Goal: Task Accomplishment & Management: Complete application form

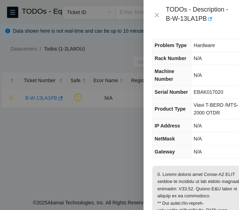
scroll to position [230, 0]
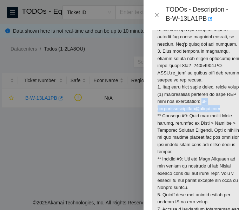
drag, startPoint x: 208, startPoint y: 108, endPoint x: 229, endPoint y: 116, distance: 22.5
click at [229, 116] on p at bounding box center [199, 80] width 95 height 290
copy p "[EMAIL_ADDRESS][DOMAIN_NAME]"
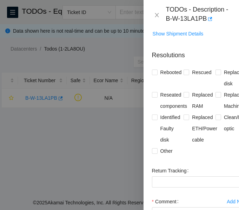
scroll to position [537, 0]
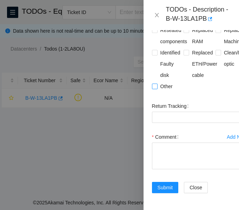
click at [155, 83] on input "Other" at bounding box center [154, 85] width 5 height 5
checkbox input "true"
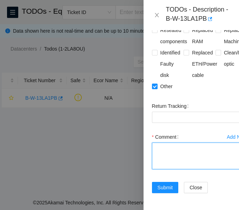
click at [170, 142] on textarea "Comment" at bounding box center [199, 155] width 95 height 27
paste textarea "Verified ticket is safe to work on: YES NOCC Authorized: YES Located and verifi…"
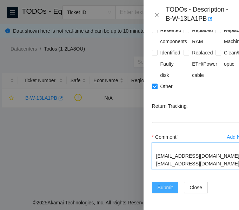
type textarea "Verified ticket is safe to work on: YES NOCC Authorized: YES Located and verifi…"
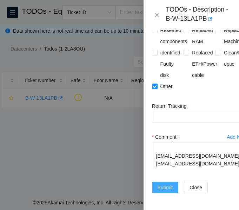
click at [167, 183] on span "Submit" at bounding box center [164, 187] width 15 height 8
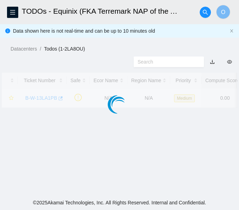
scroll to position [235, 0]
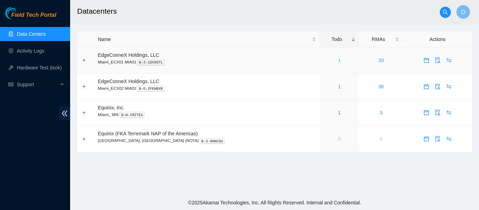
click at [238, 61] on link "1" at bounding box center [339, 60] width 3 height 6
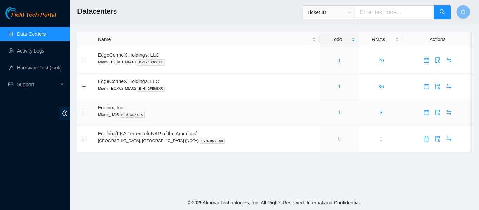
click at [338, 112] on link "1" at bounding box center [339, 113] width 3 height 6
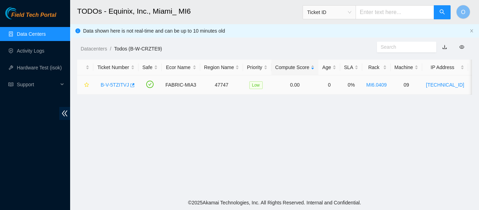
click at [120, 84] on link "B-V-5TZITVJ" at bounding box center [115, 85] width 28 height 6
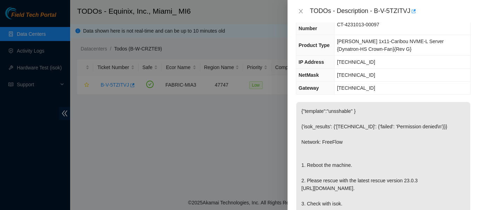
scroll to position [64, 0]
click at [300, 11] on icon "close" at bounding box center [301, 11] width 4 height 4
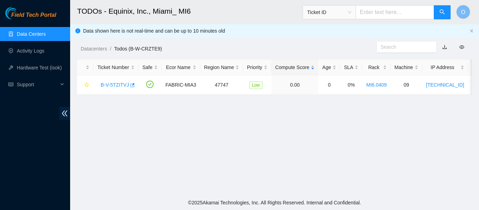
scroll to position [80, 0]
